Goal: Information Seeking & Learning: Learn about a topic

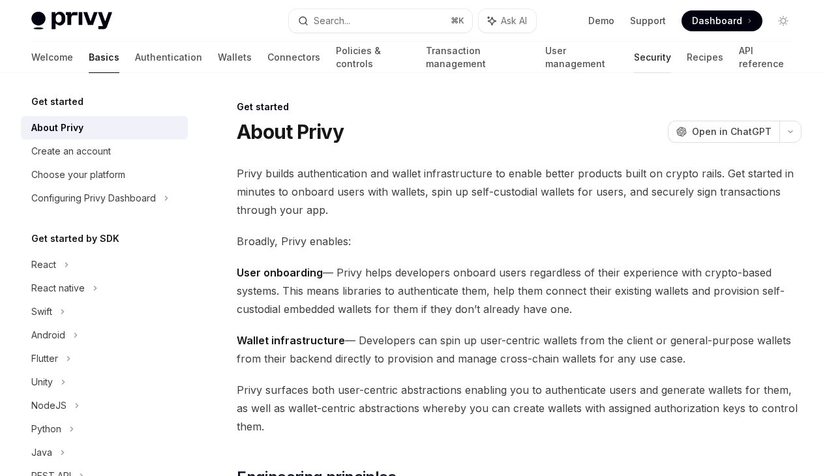
click at [634, 61] on link "Security" at bounding box center [652, 57] width 37 height 31
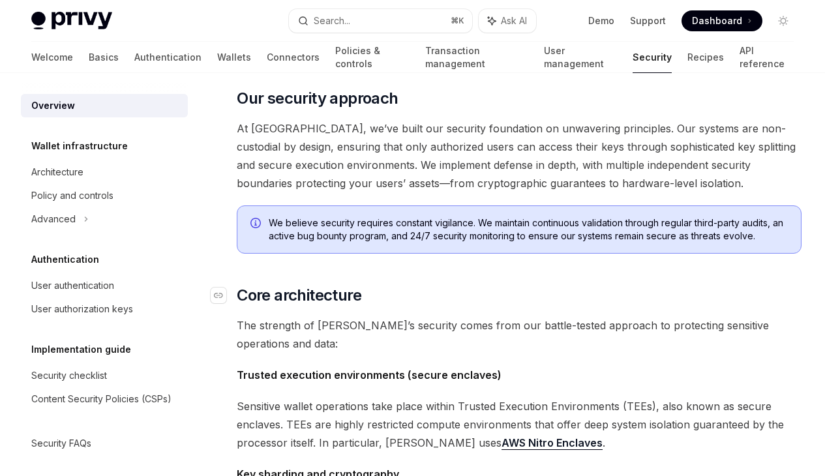
scroll to position [98, 0]
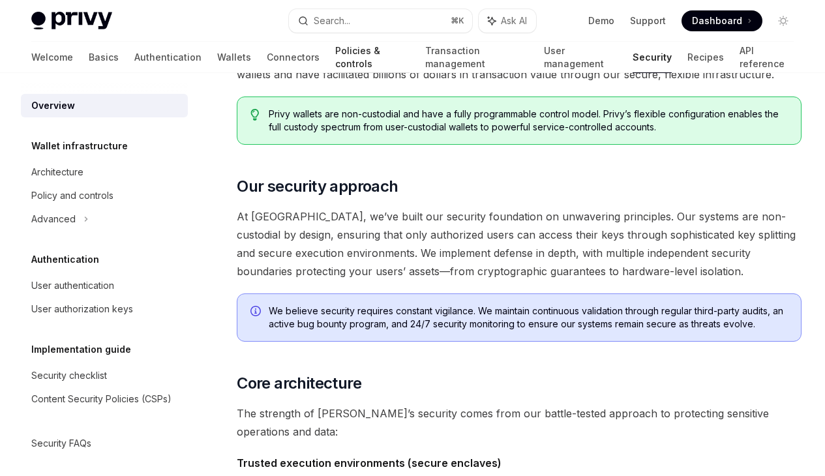
click at [335, 55] on link "Policies & controls" at bounding box center [372, 57] width 74 height 31
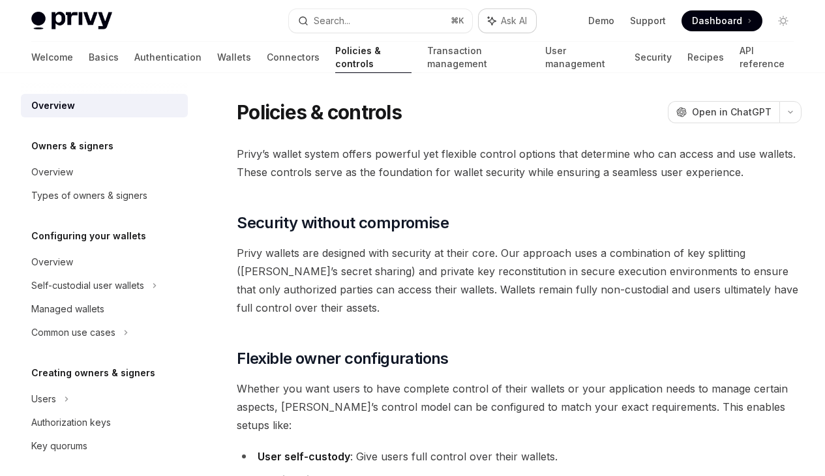
click at [501, 14] on span "Ask AI" at bounding box center [514, 20] width 26 height 13
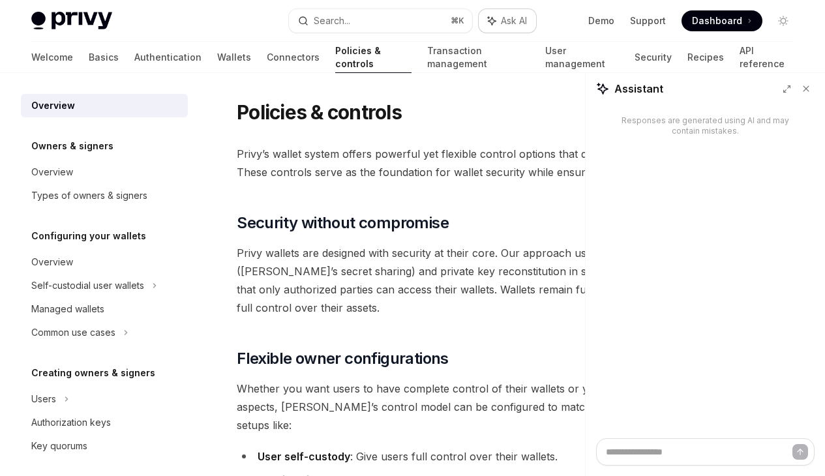
click at [501, 14] on span "Ask AI" at bounding box center [514, 20] width 26 height 13
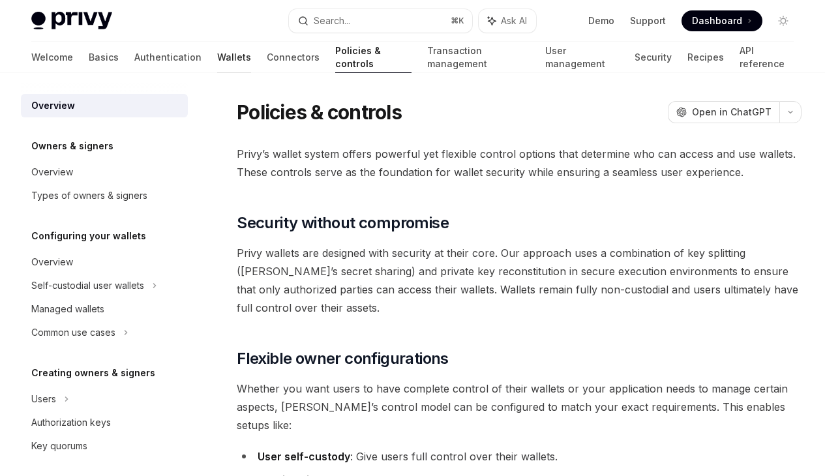
click at [217, 56] on link "Wallets" at bounding box center [234, 57] width 34 height 31
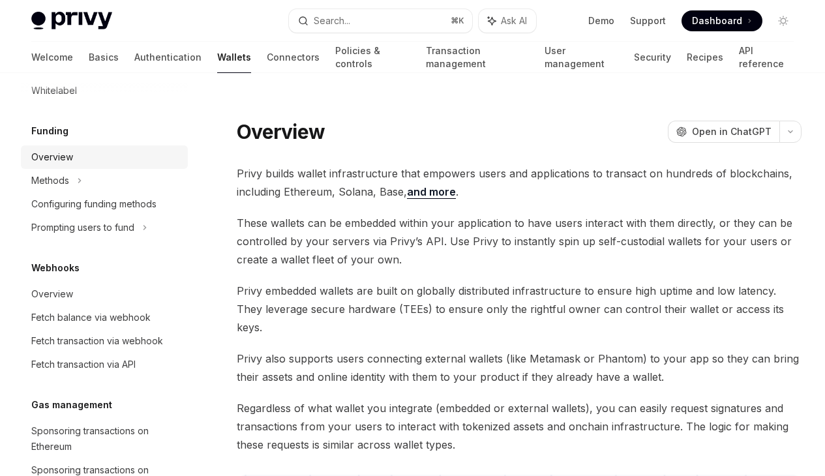
scroll to position [491, 0]
click at [110, 157] on div "Overview" at bounding box center [105, 157] width 149 height 16
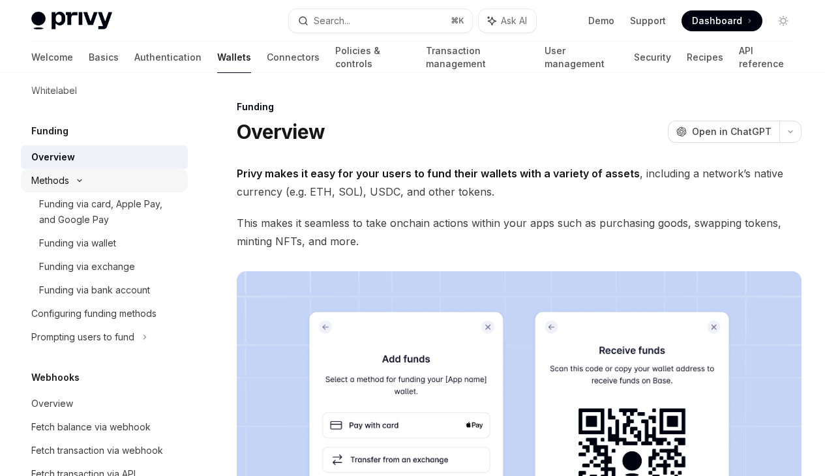
type textarea "*"
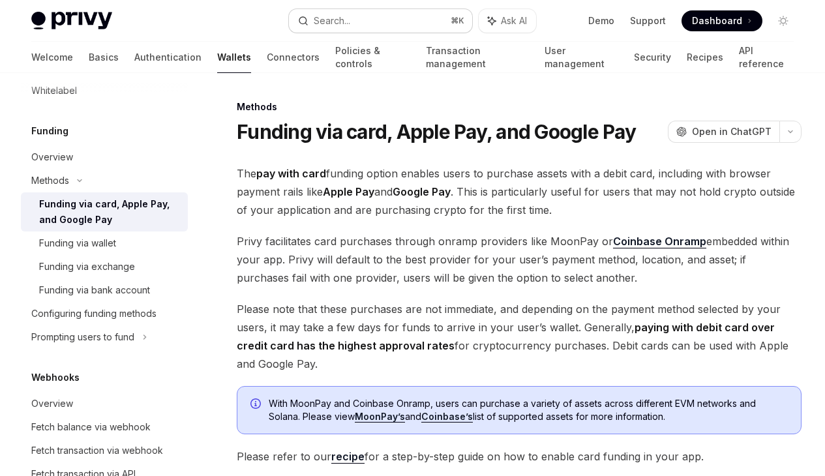
click at [321, 20] on div "Search..." at bounding box center [332, 21] width 37 height 16
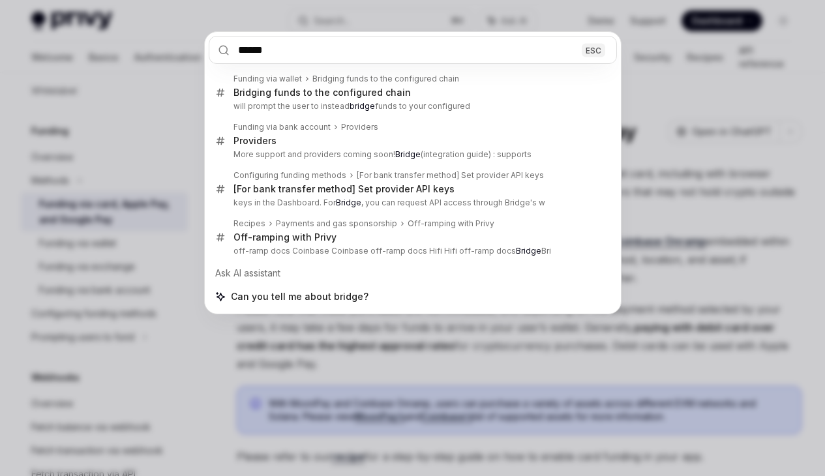
type input "******"
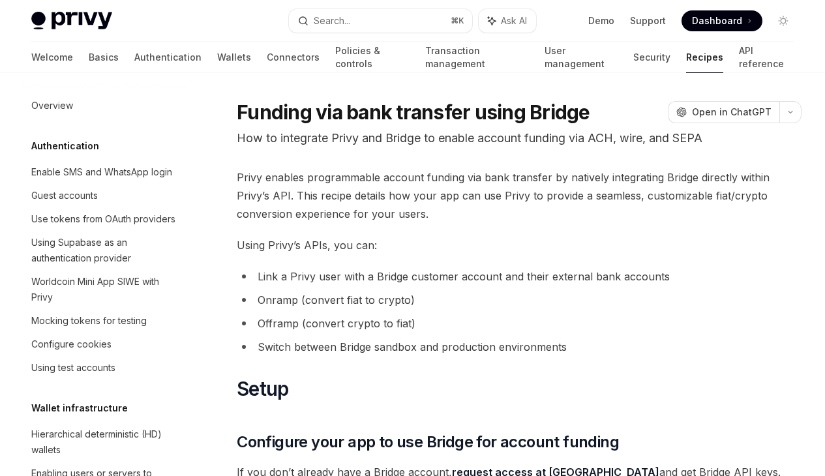
type textarea "*"
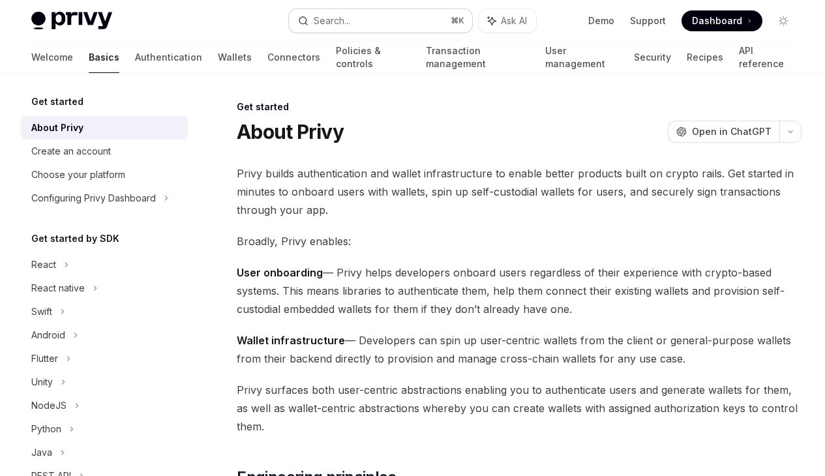
click at [338, 31] on button "Search... ⌘ K" at bounding box center [380, 20] width 183 height 23
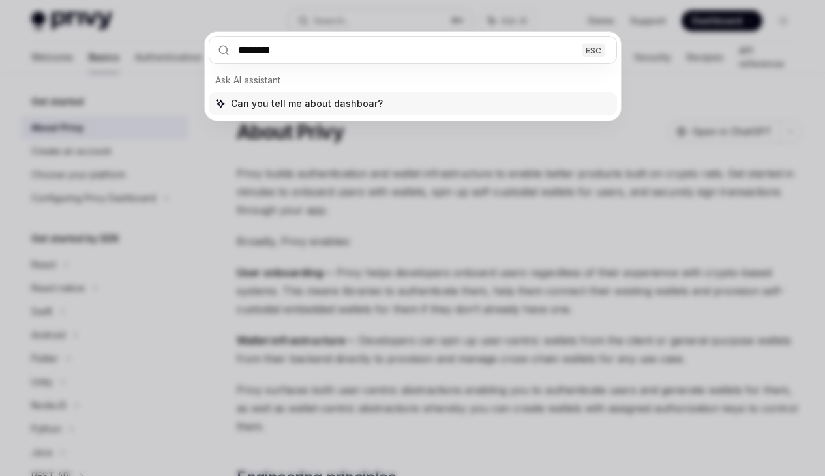
type input "*********"
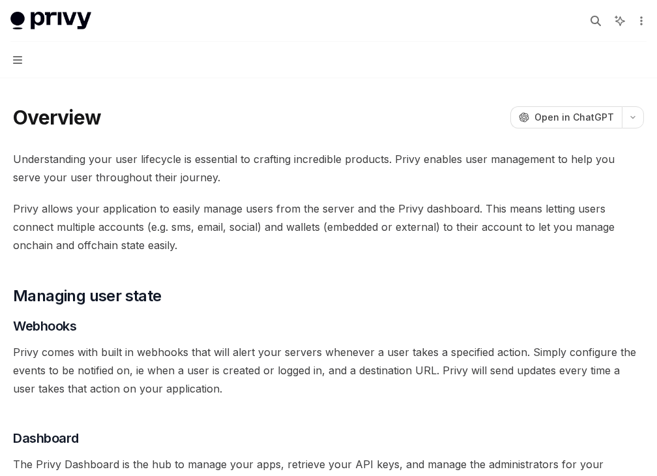
type textarea "*"
